Goal: Transaction & Acquisition: Obtain resource

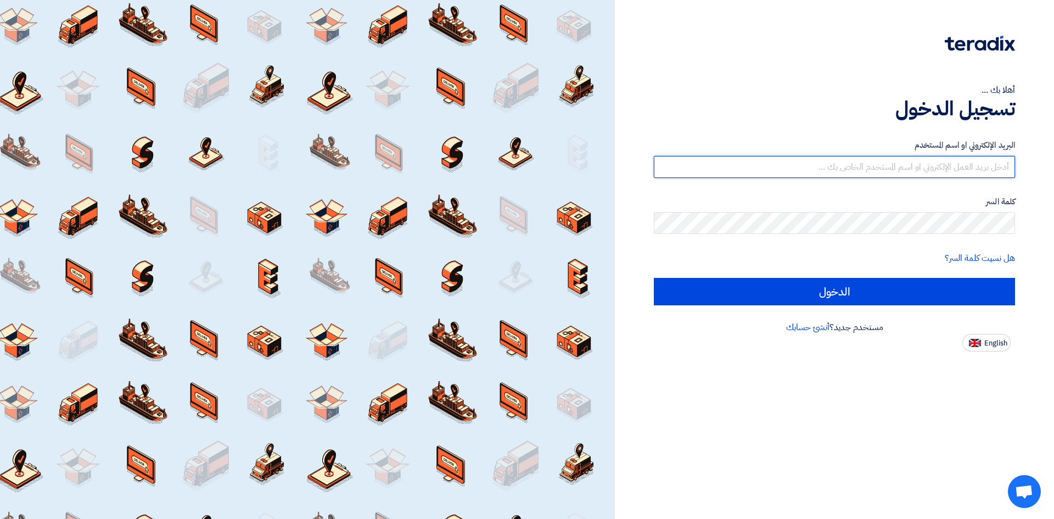
click at [860, 163] on input "text" at bounding box center [834, 167] width 361 height 22
type input "[PERSON_NAME][EMAIL_ADDRESS][DOMAIN_NAME]"
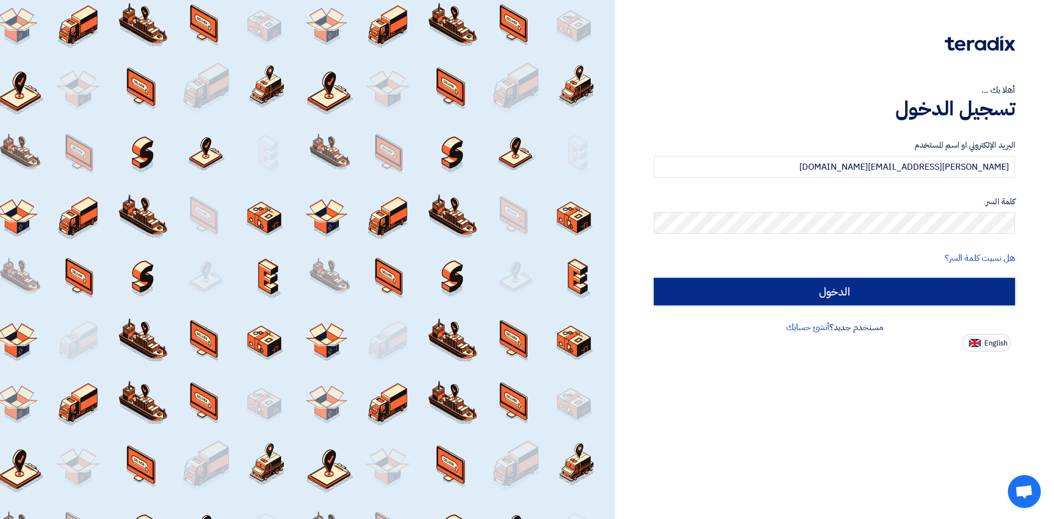
click at [816, 300] on input "الدخول" at bounding box center [834, 291] width 361 height 27
type input "Sign in"
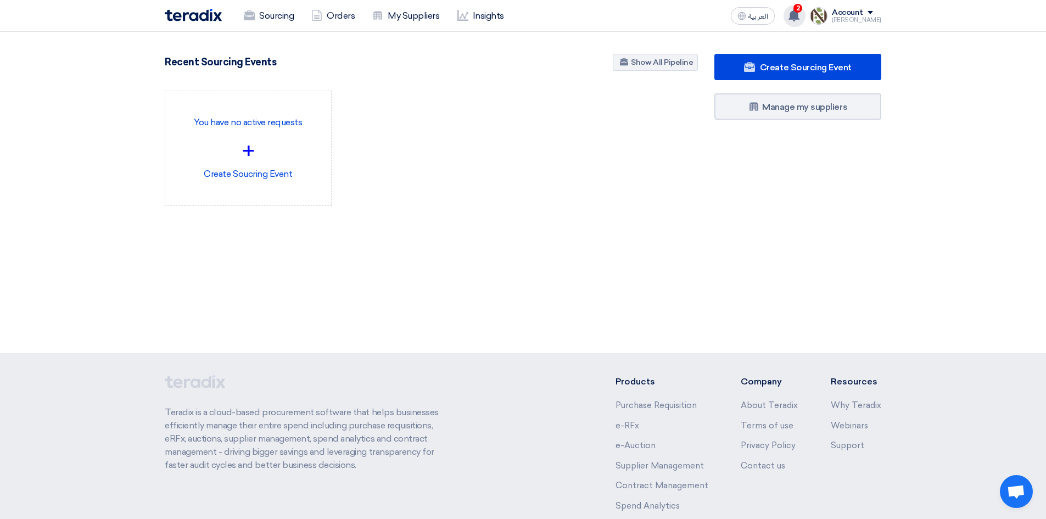
click at [800, 20] on icon at bounding box center [794, 15] width 12 height 12
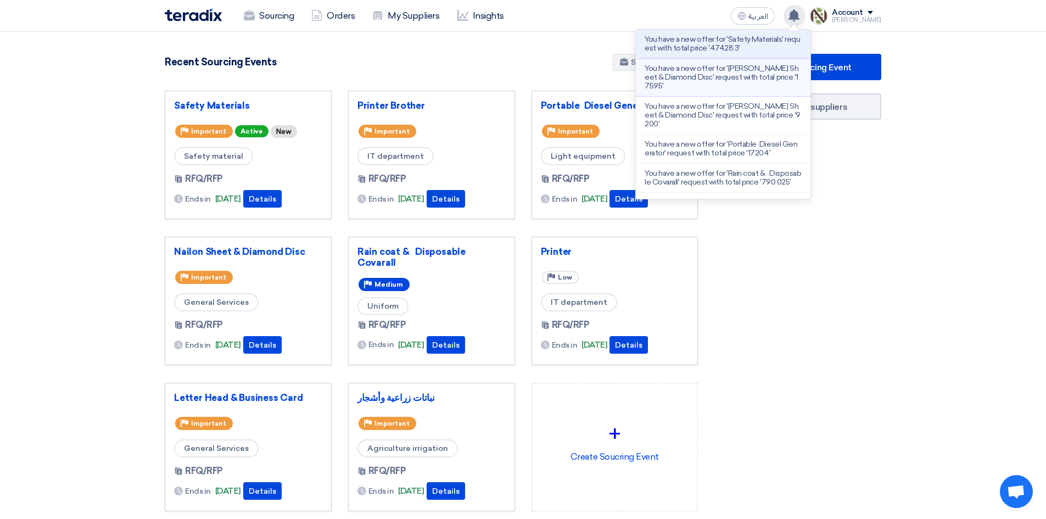
click at [741, 69] on p "You have a new offer for '[PERSON_NAME] Sheet & Diamond Disc' request with tota…" at bounding box center [722, 77] width 157 height 26
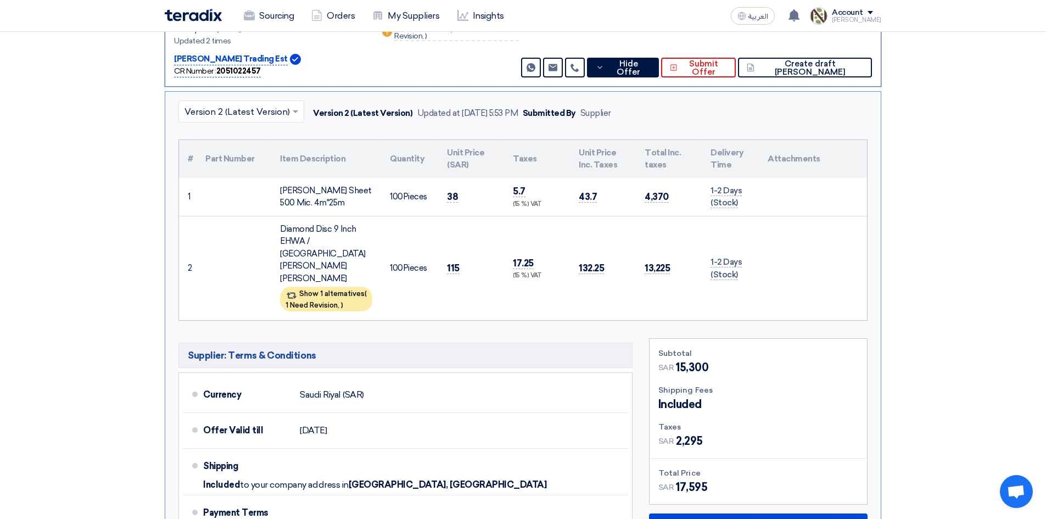
scroll to position [304, 0]
click at [765, 512] on div "Download Offer as PDF" at bounding box center [758, 527] width 218 height 31
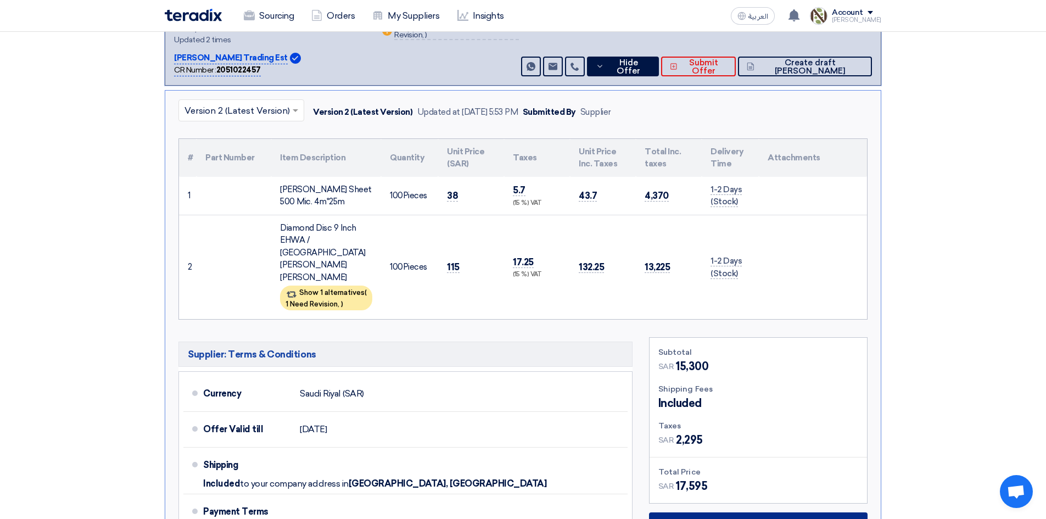
click at [782, 518] on span "Download Offer as PDF" at bounding box center [764, 528] width 109 height 10
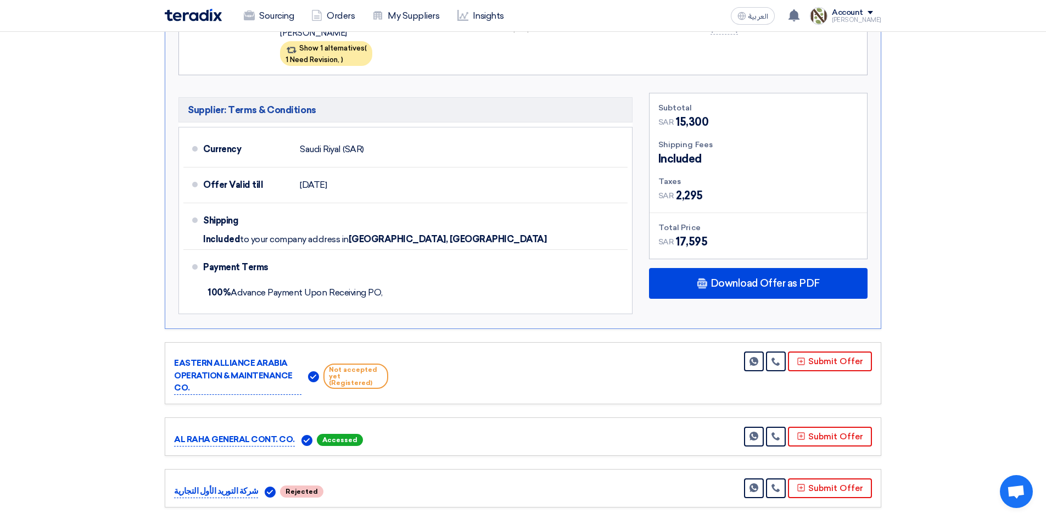
scroll to position [553, 0]
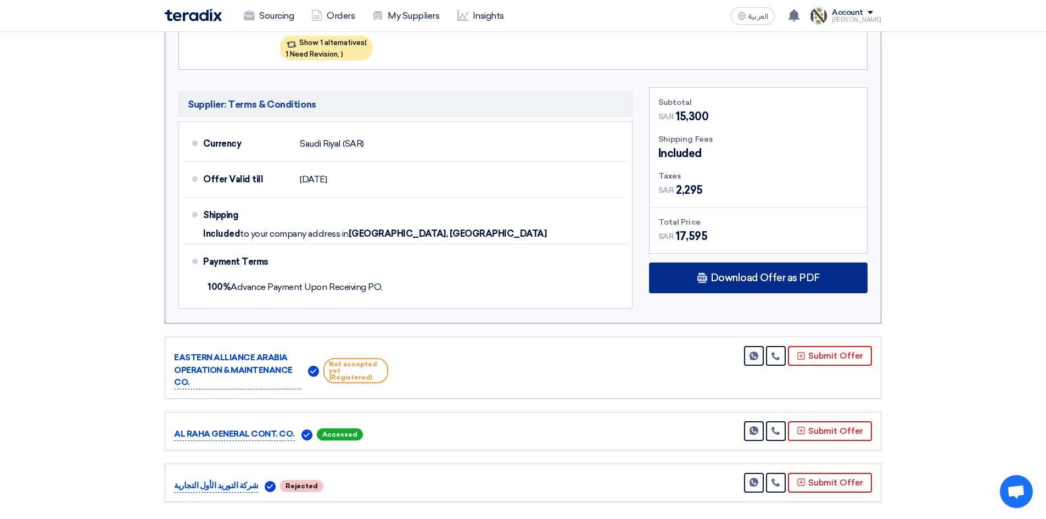
click at [781, 273] on span "Download Offer as PDF" at bounding box center [764, 278] width 109 height 10
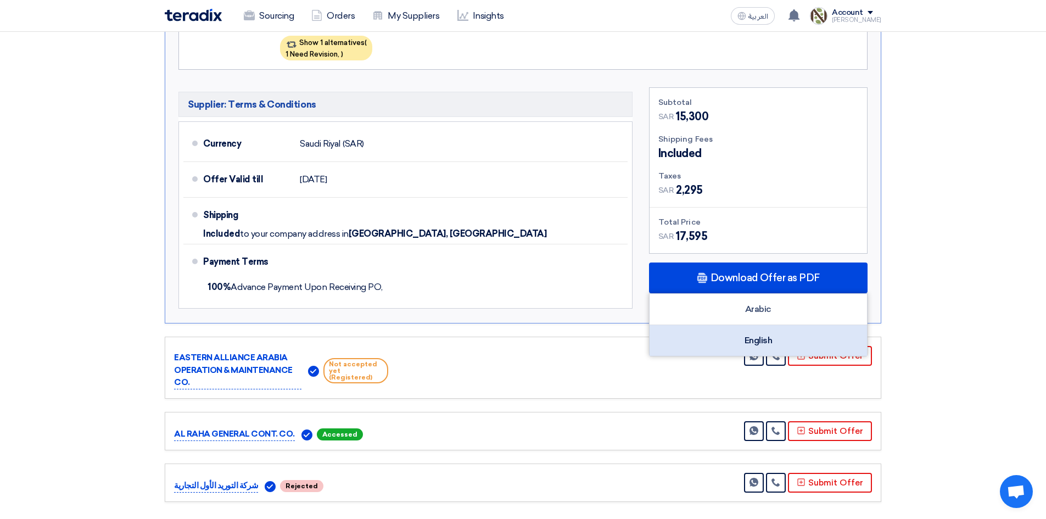
click at [751, 325] on div "English" at bounding box center [757, 340] width 217 height 31
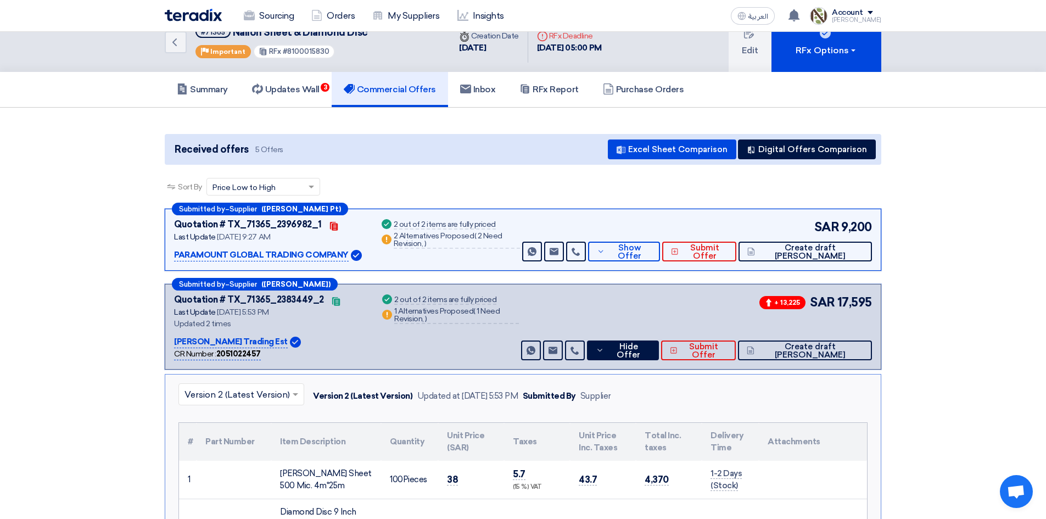
scroll to position [0, 0]
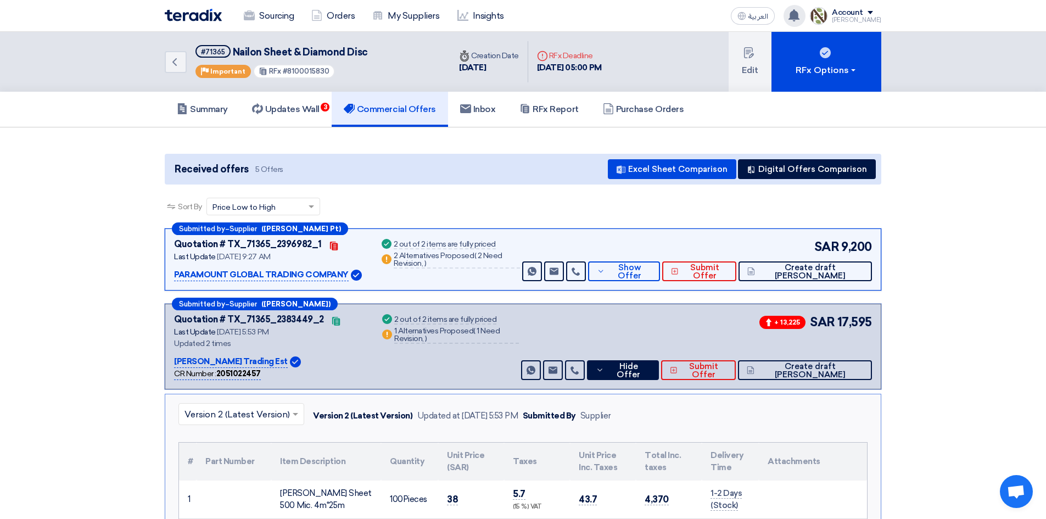
click at [805, 10] on div "You have a new offer for 'Safety Materials' request with total price '47428.3' …" at bounding box center [794, 16] width 22 height 22
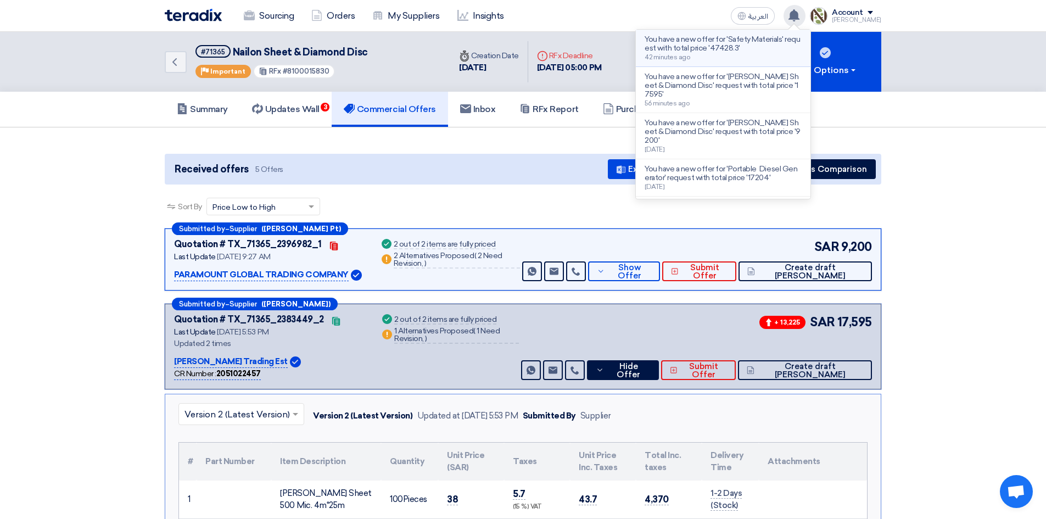
click at [721, 51] on p "You have a new offer for 'Safety Materials' request with total price '47428.3'" at bounding box center [722, 44] width 157 height 18
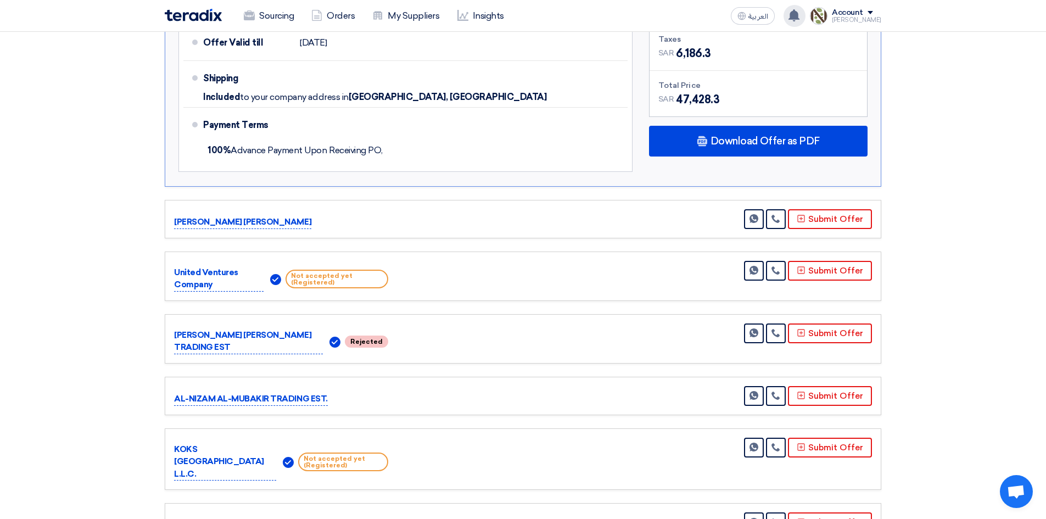
scroll to position [1511, 0]
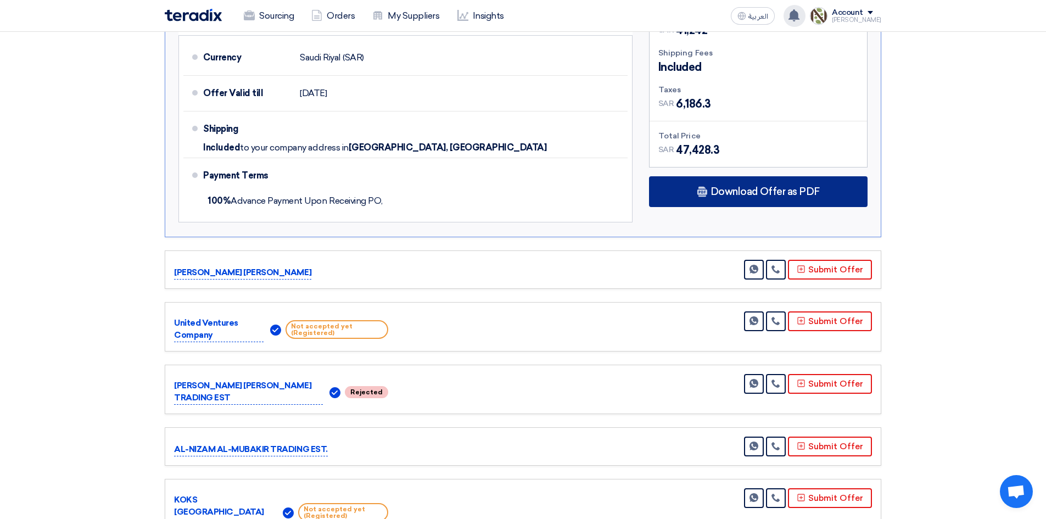
click at [804, 187] on span "Download Offer as PDF" at bounding box center [764, 192] width 109 height 10
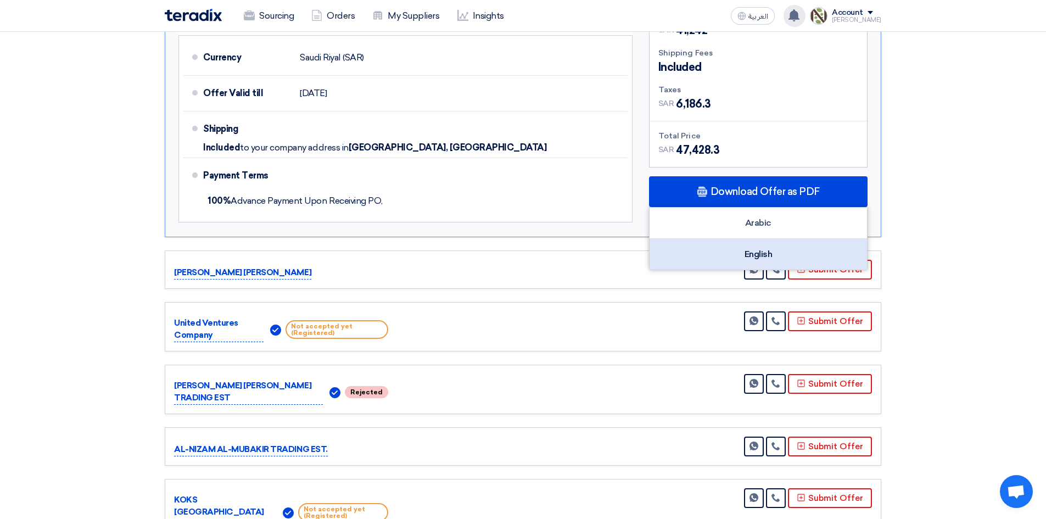
click at [767, 240] on div "English" at bounding box center [757, 254] width 217 height 31
